Goal: Information Seeking & Learning: Check status

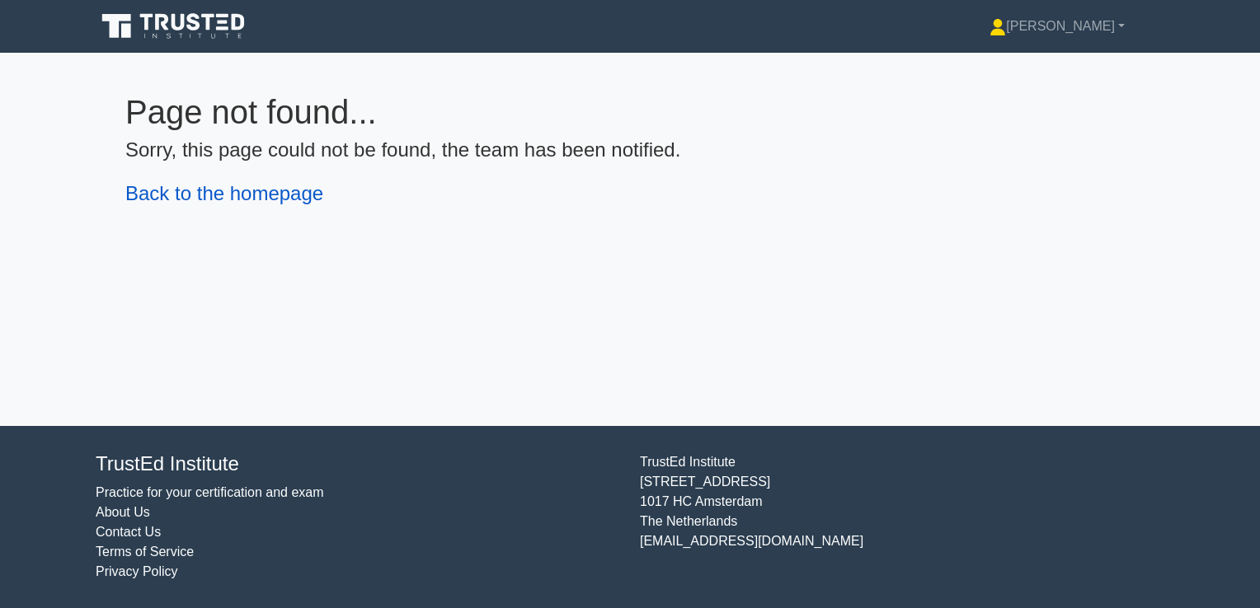
click at [259, 201] on link "Back to the homepage" at bounding box center [224, 193] width 198 height 22
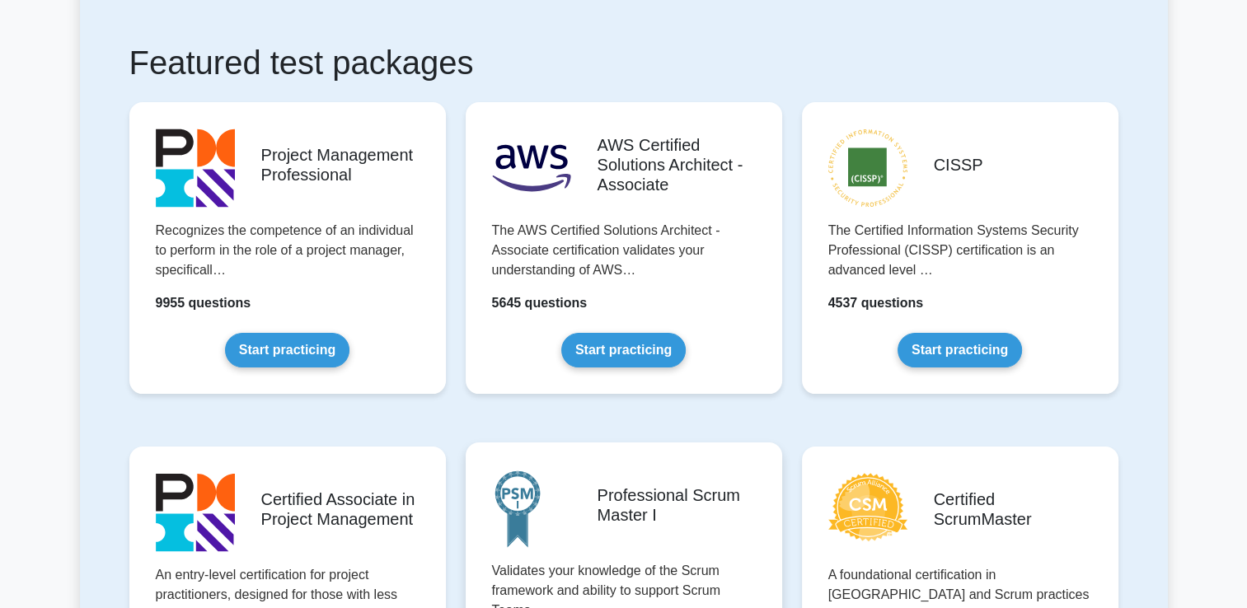
scroll to position [247, 0]
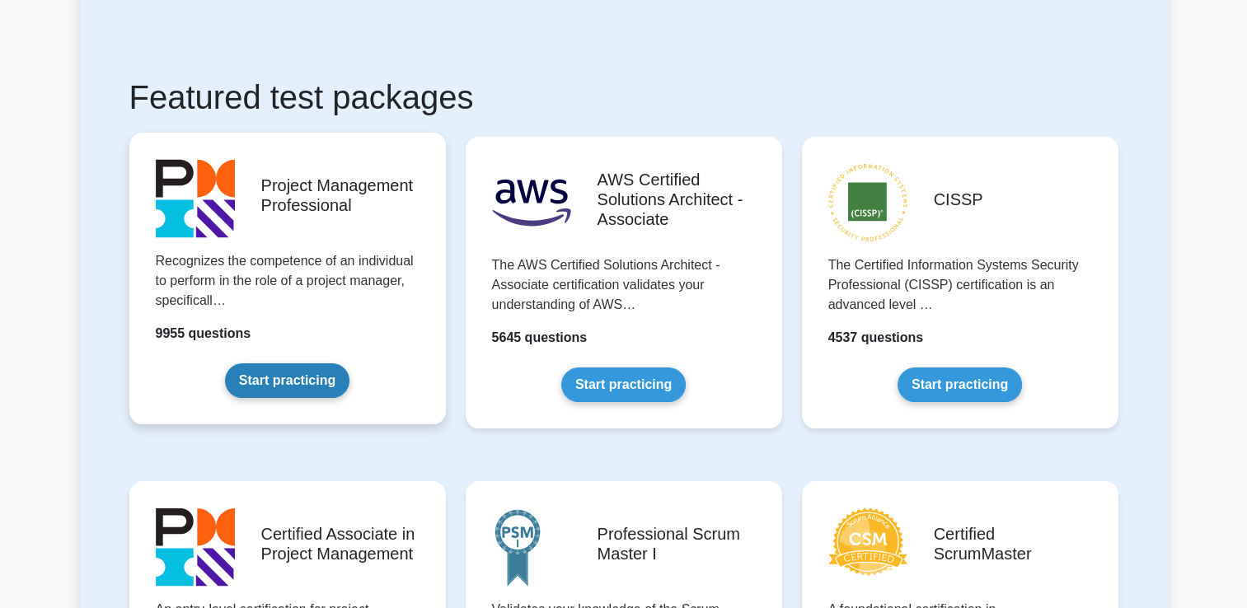
click at [274, 381] on link "Start practicing" at bounding box center [287, 381] width 124 height 35
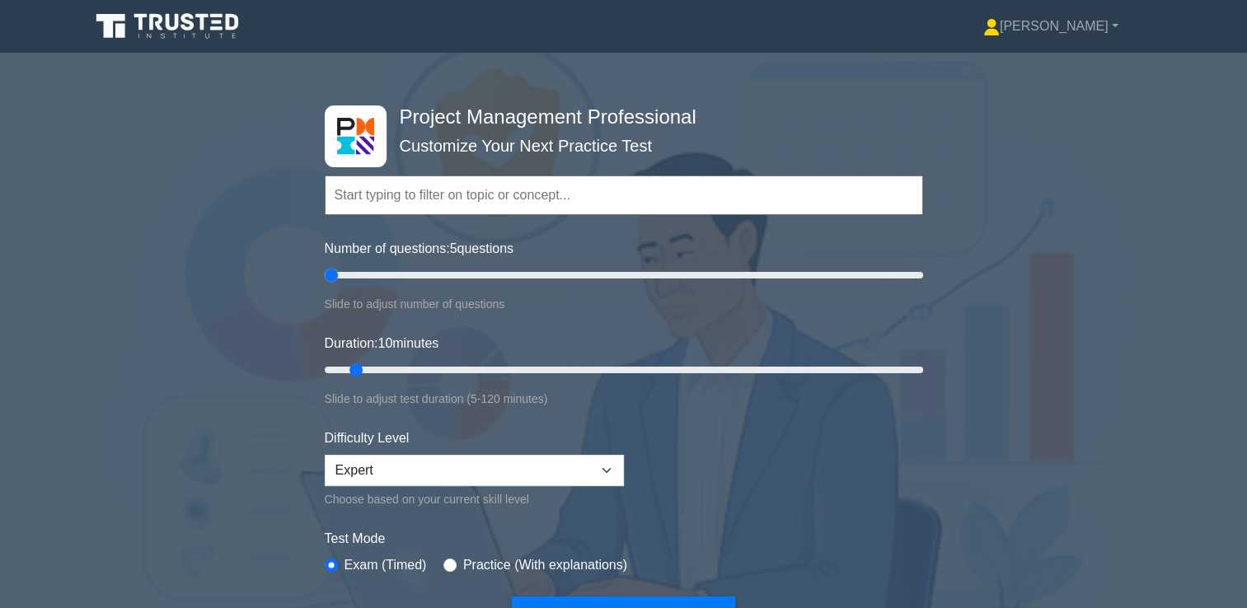
drag, startPoint x: 344, startPoint y: 281, endPoint x: 316, endPoint y: 281, distance: 28.0
type input "5"
click at [325, 281] on input "Number of questions: 5 questions" at bounding box center [624, 275] width 599 height 20
drag, startPoint x: 356, startPoint y: 364, endPoint x: 316, endPoint y: 369, distance: 40.6
type input "5"
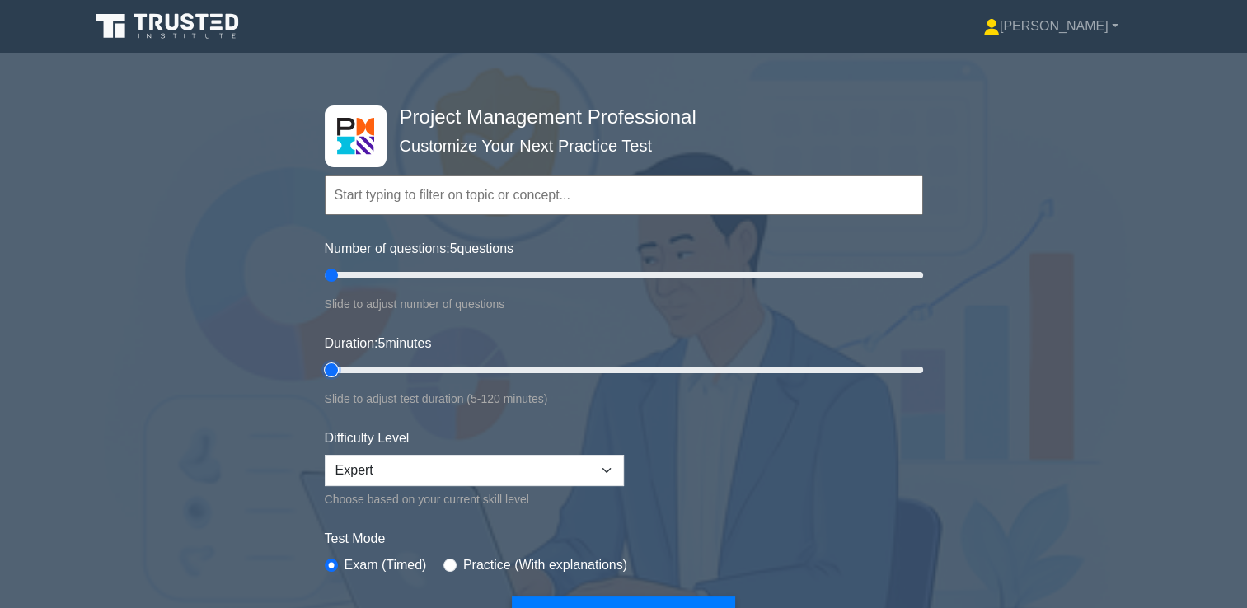
click at [325, 369] on input "Duration: 5 minutes" at bounding box center [624, 370] width 599 height 20
drag, startPoint x: 1197, startPoint y: 0, endPoint x: 810, endPoint y: 63, distance: 392.7
click at [810, 63] on div at bounding box center [623, 370] width 1247 height 635
click at [1111, 25] on link "[PERSON_NAME]" at bounding box center [1051, 26] width 214 height 33
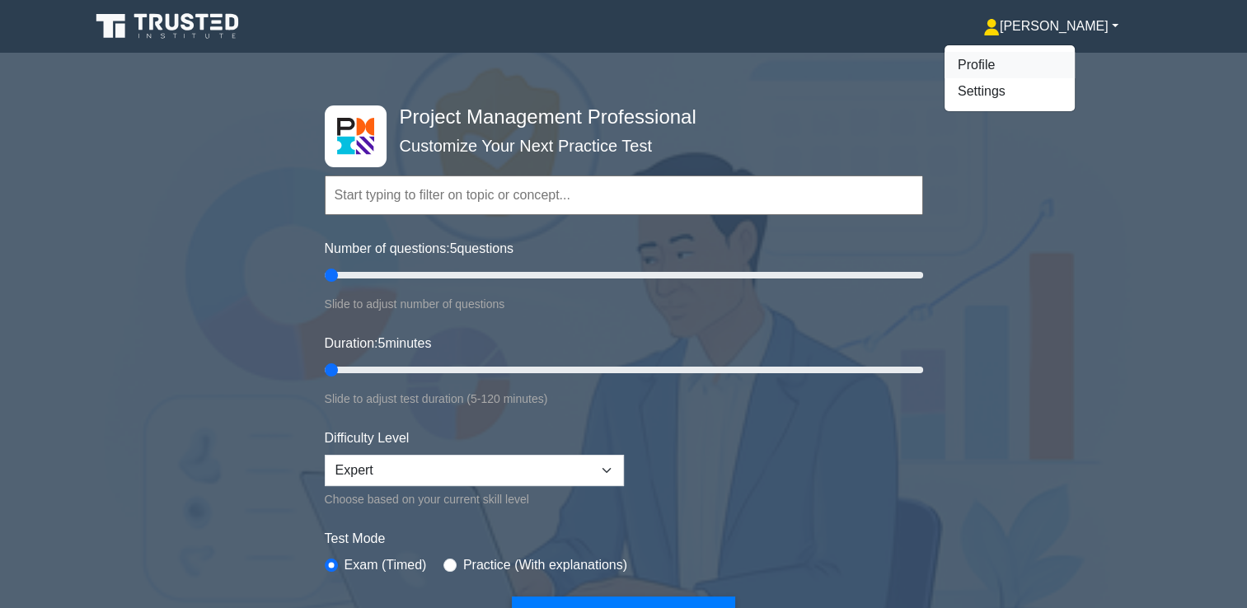
click at [1028, 57] on link "Profile" at bounding box center [1010, 65] width 130 height 26
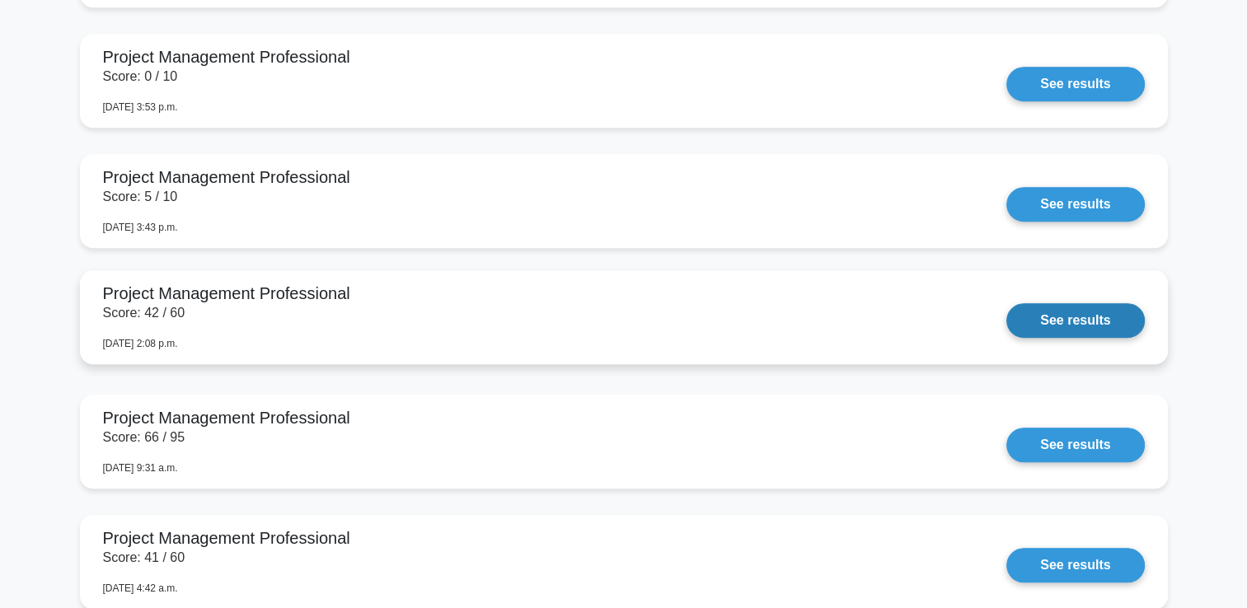
scroll to position [1402, 0]
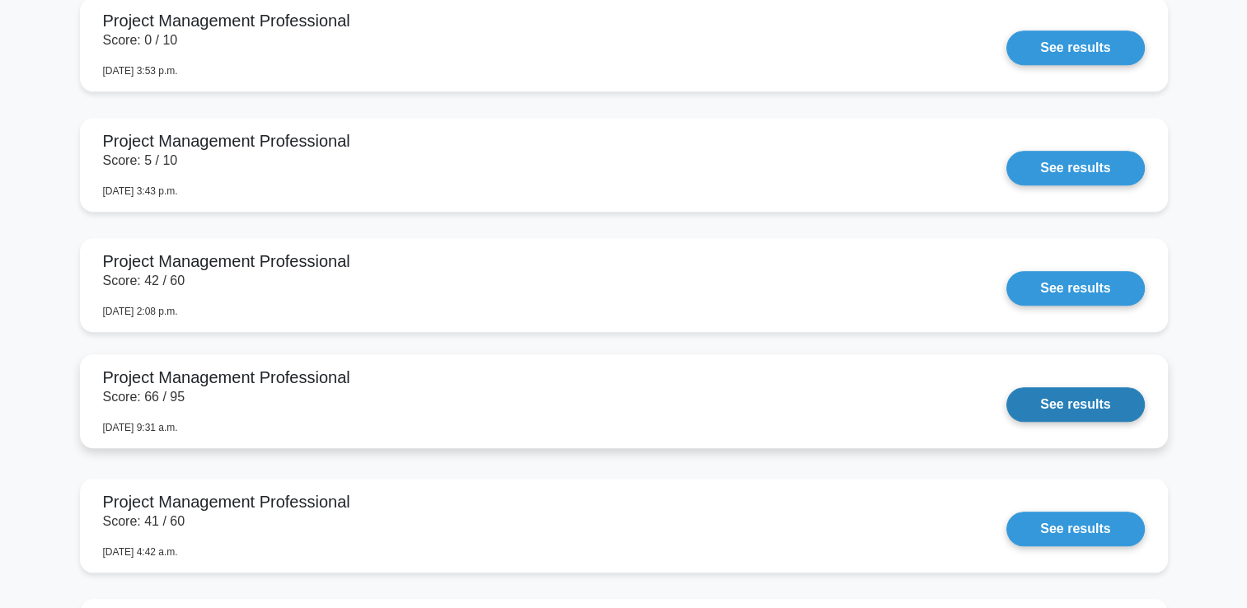
click at [1053, 405] on link "See results" at bounding box center [1076, 405] width 138 height 35
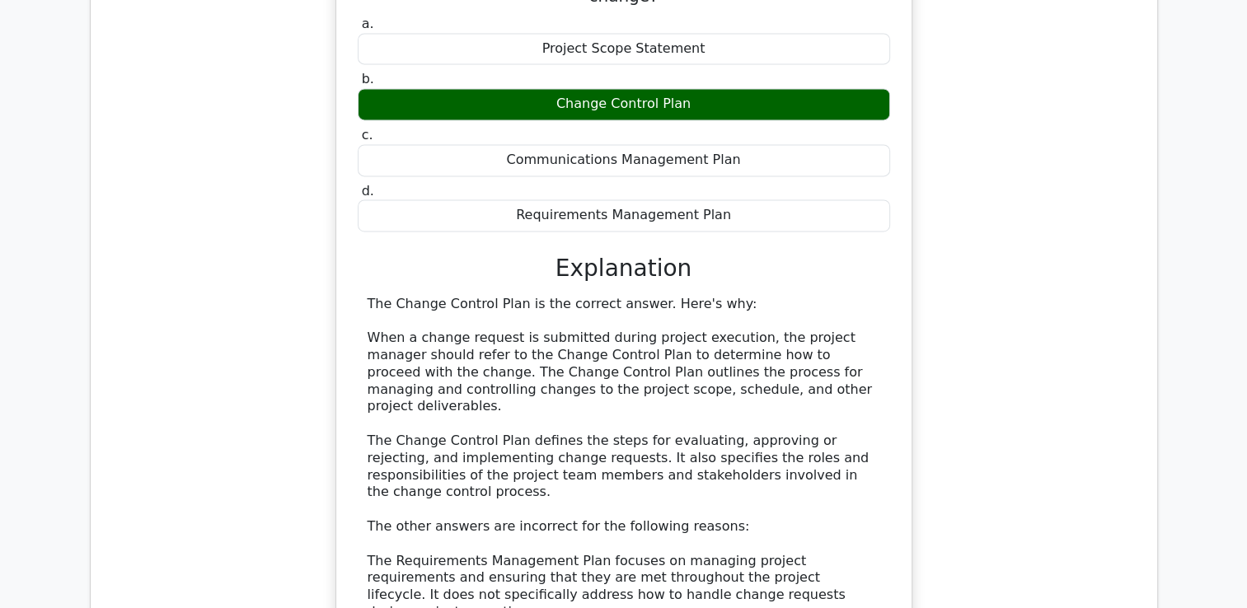
scroll to position [2061, 0]
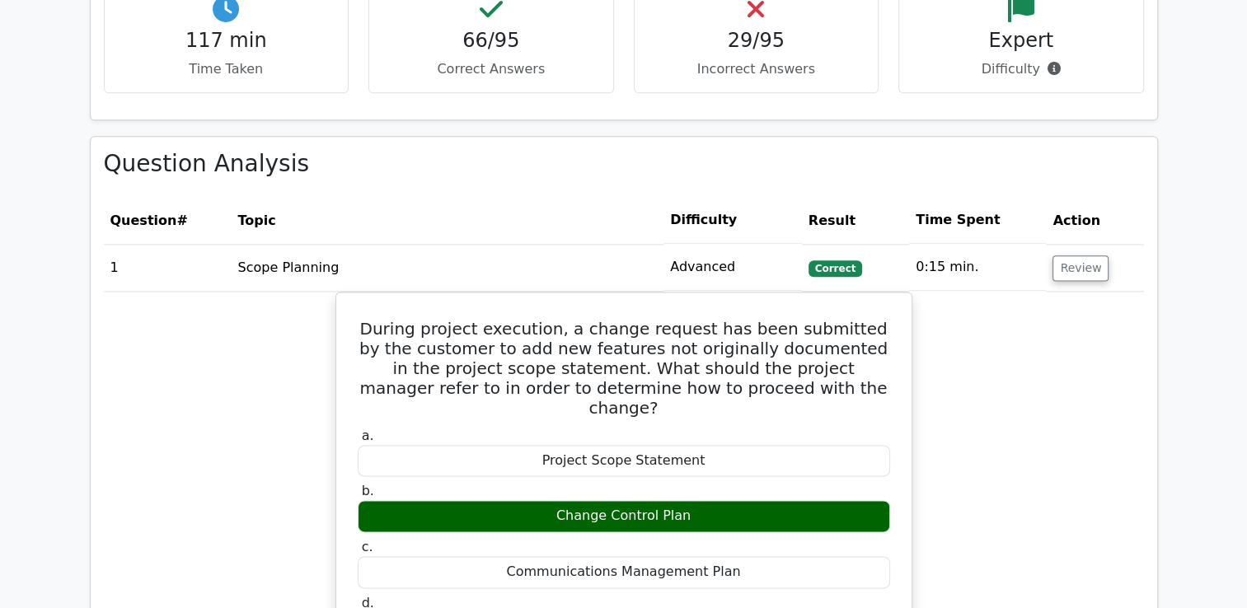
click at [1082, 281] on td "Review" at bounding box center [1094, 267] width 97 height 47
click at [1082, 264] on button "Review" at bounding box center [1081, 269] width 56 height 26
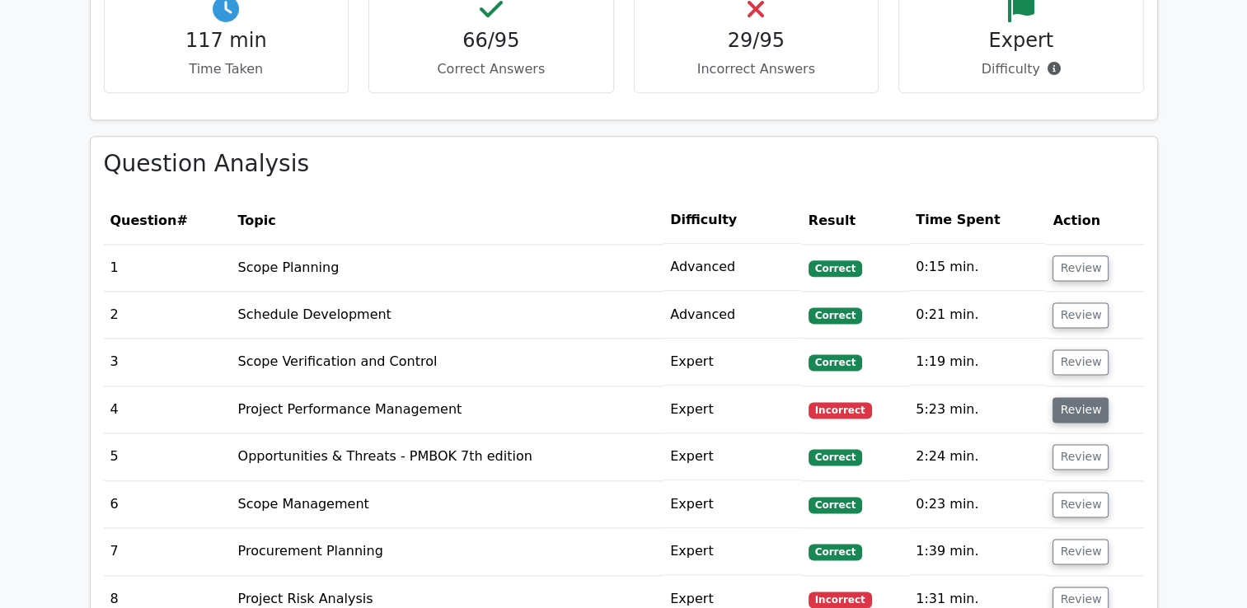
click at [1078, 411] on button "Review" at bounding box center [1081, 410] width 56 height 26
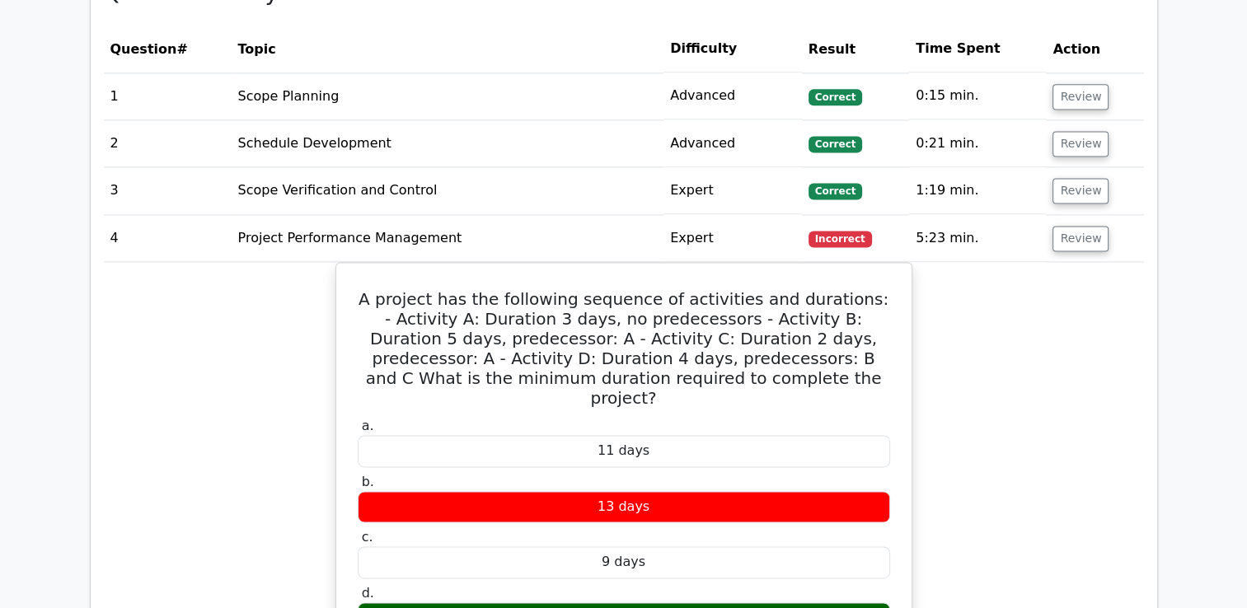
scroll to position [2391, 0]
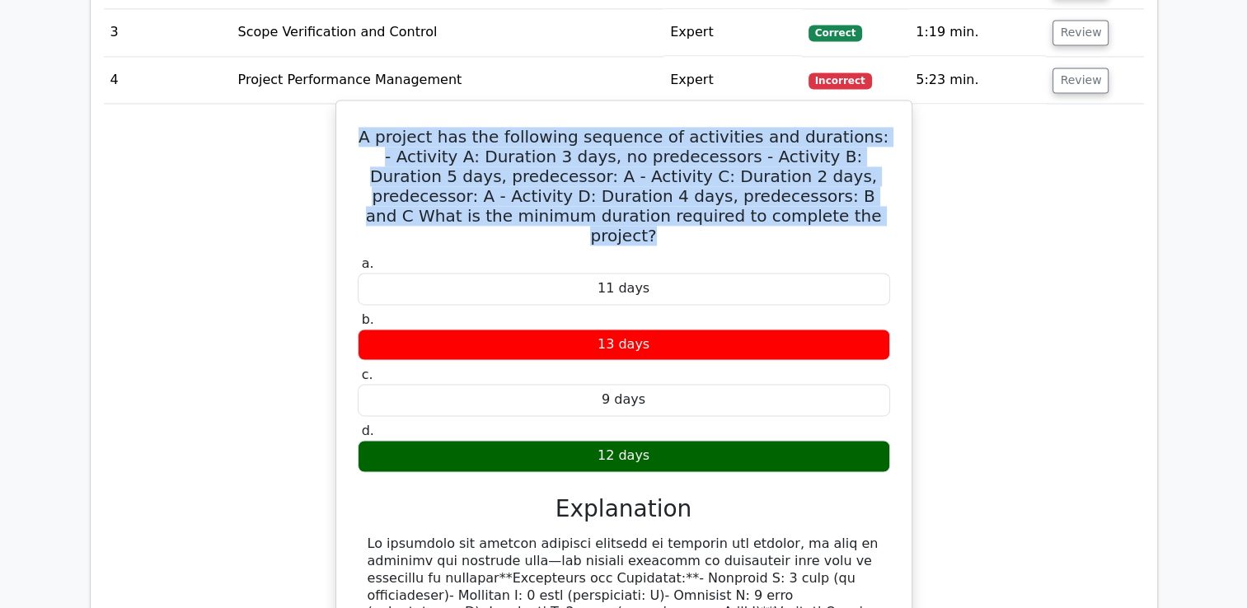
drag, startPoint x: 380, startPoint y: 134, endPoint x: 871, endPoint y: 223, distance: 499.2
click at [871, 223] on h5 "A project has the following sequence of activities and durations: - Activity A:…" at bounding box center [624, 186] width 536 height 119
copy h5 "A project has the following sequence of activities and durations: - Activity A:…"
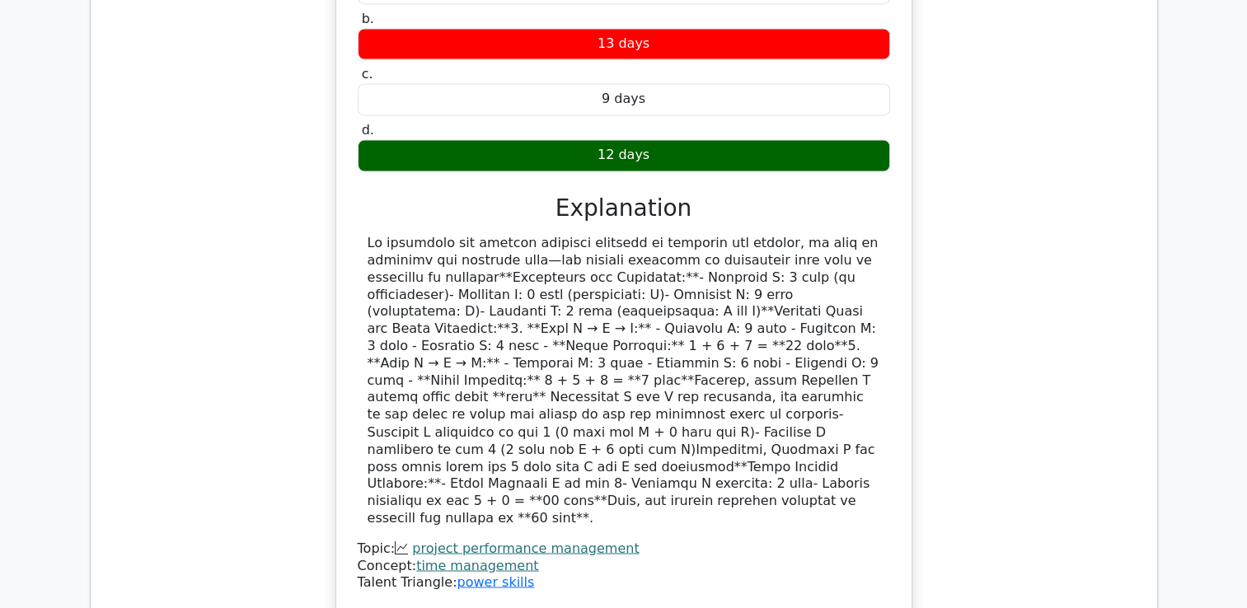
scroll to position [2721, 0]
